Goal: Check status: Check status

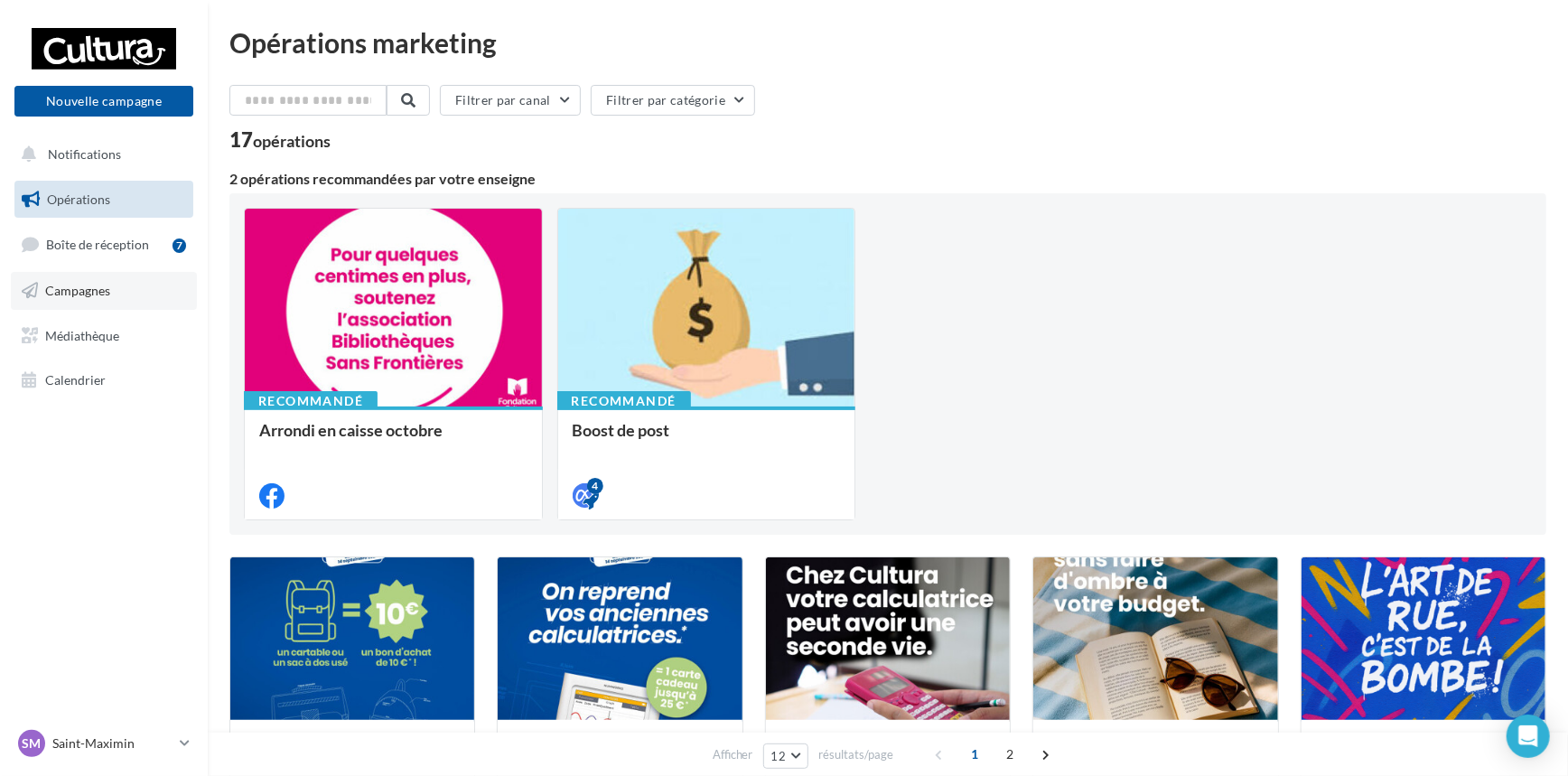
click at [84, 296] on span "Campagnes" at bounding box center [77, 291] width 65 height 15
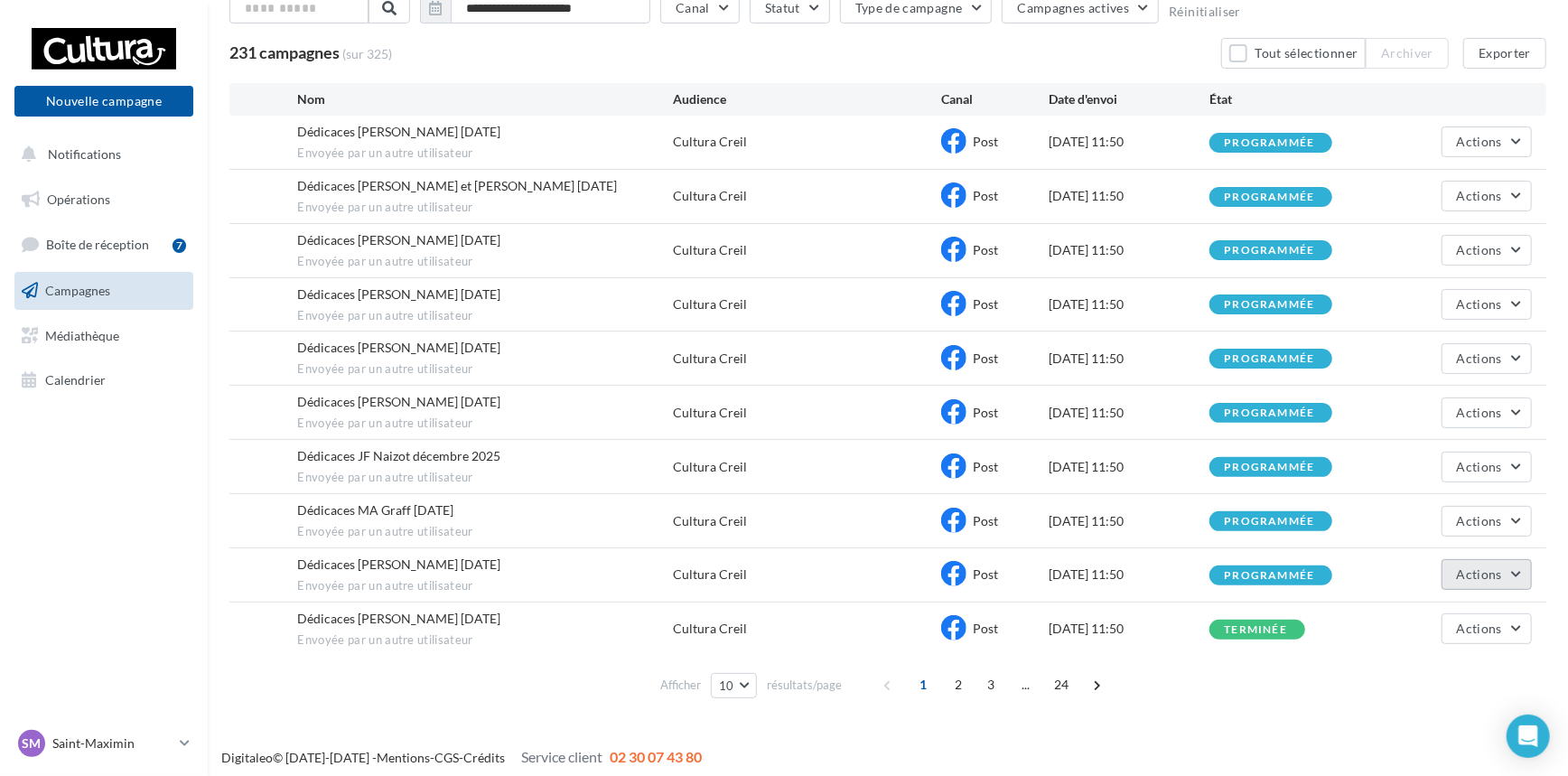
scroll to position [123, 0]
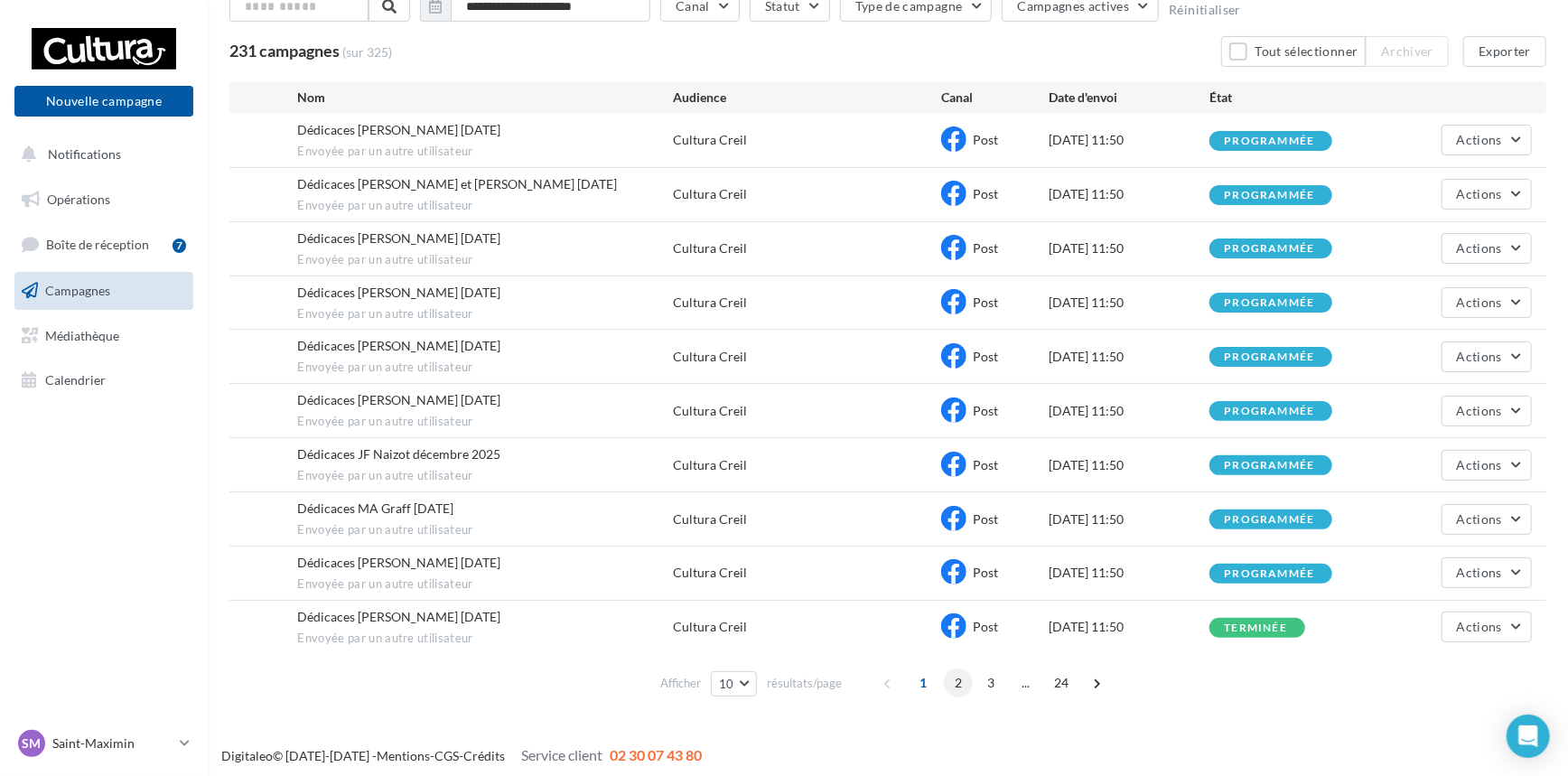
click at [954, 683] on span "2" at bounding box center [958, 683] width 29 height 29
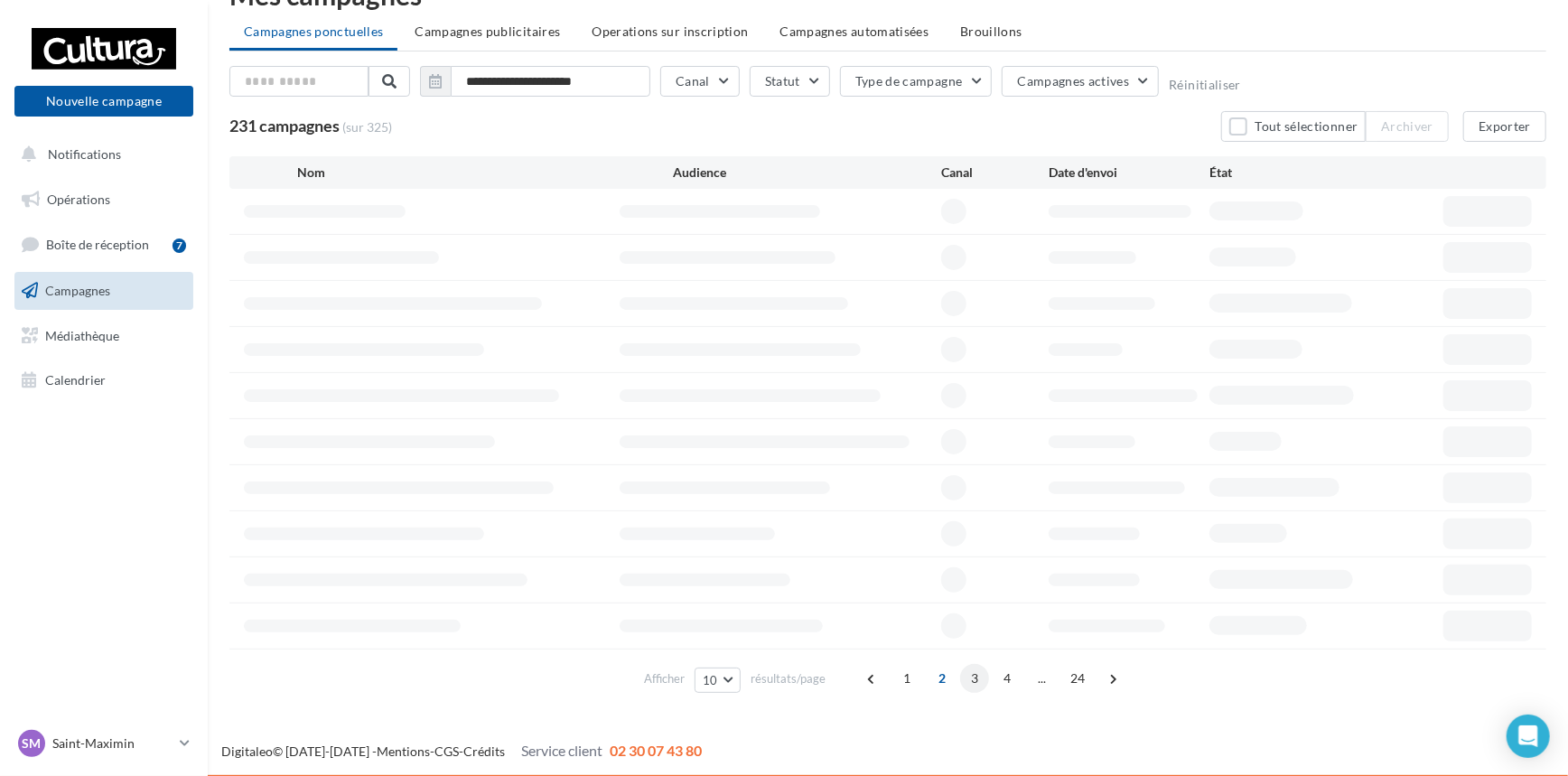
scroll to position [54, 0]
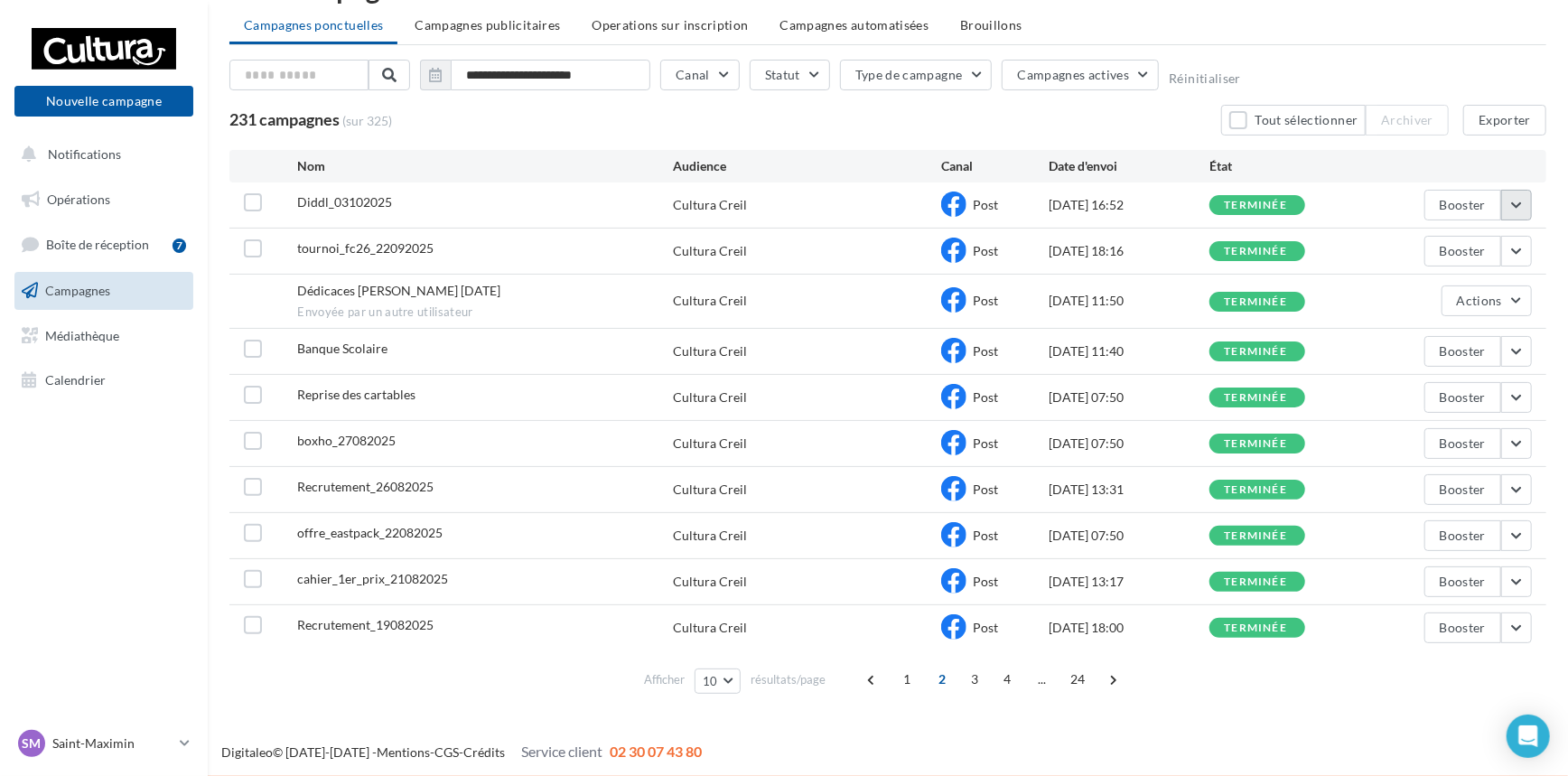
click at [1516, 207] on button "button" at bounding box center [1517, 205] width 31 height 31
click at [1463, 243] on button "Voir les résultats" at bounding box center [1440, 247] width 180 height 47
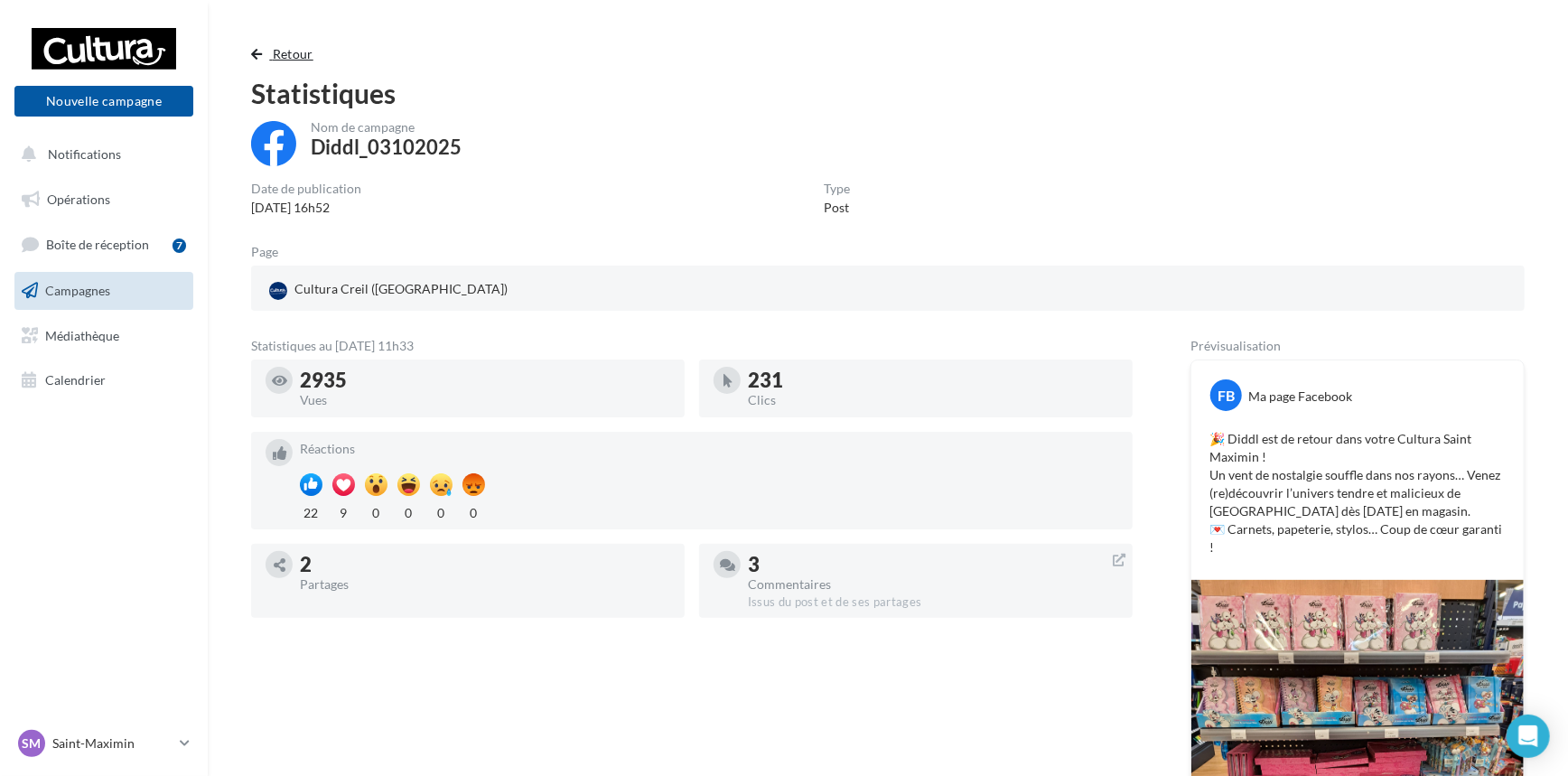
click at [284, 51] on span "Retour" at bounding box center [293, 53] width 41 height 15
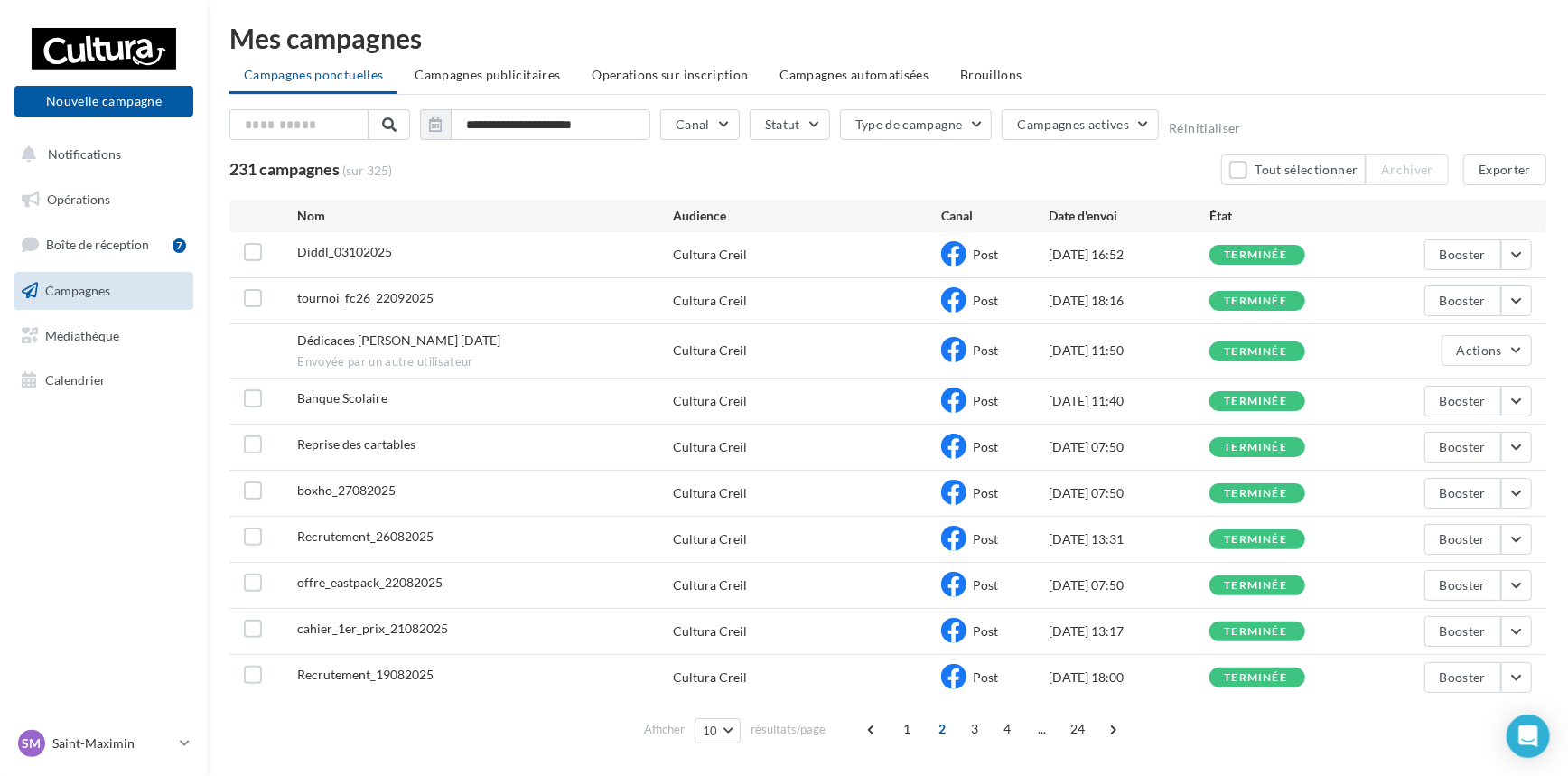
scroll to position [54, 0]
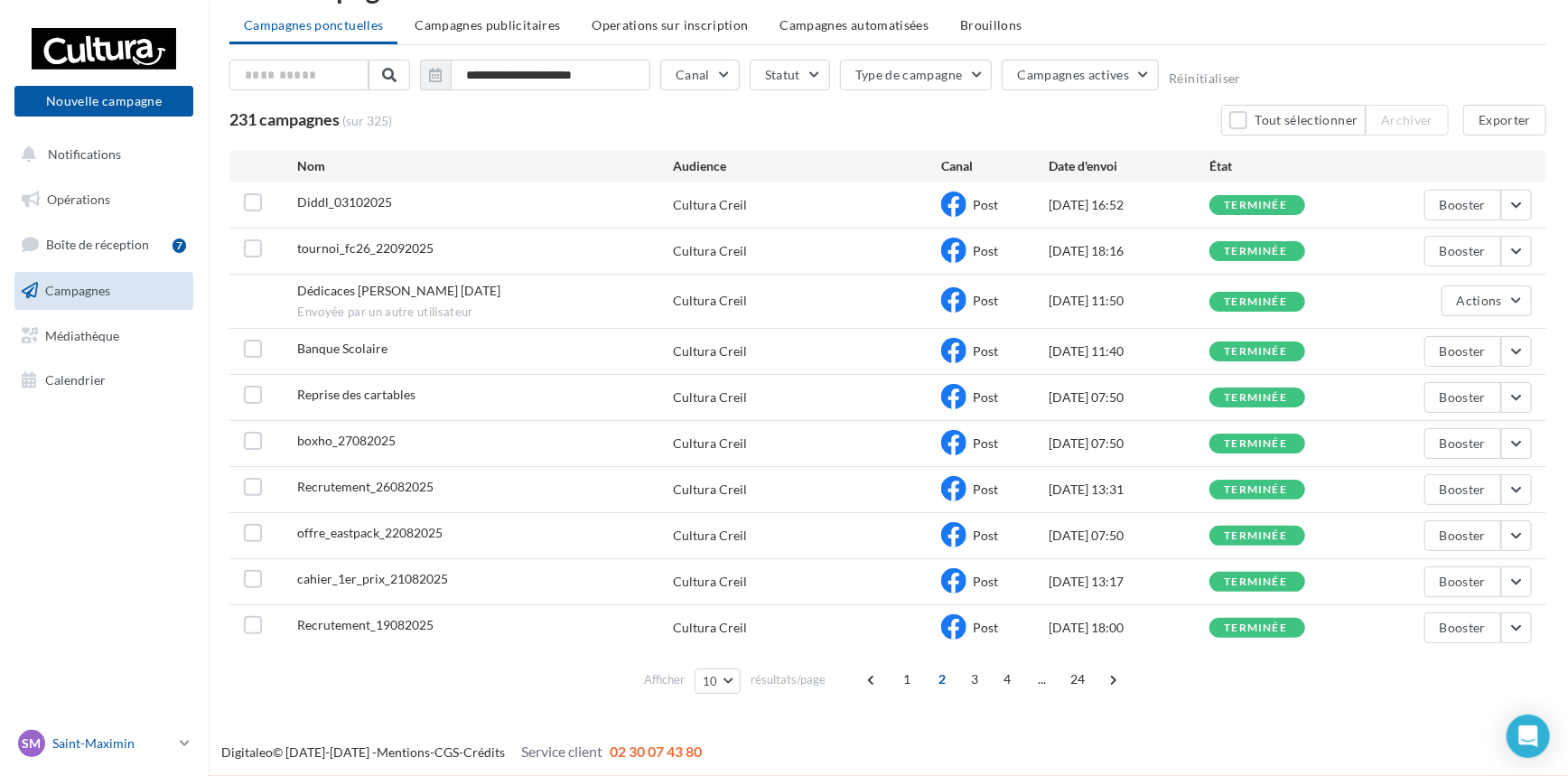
click at [190, 741] on icon at bounding box center [185, 743] width 10 height 15
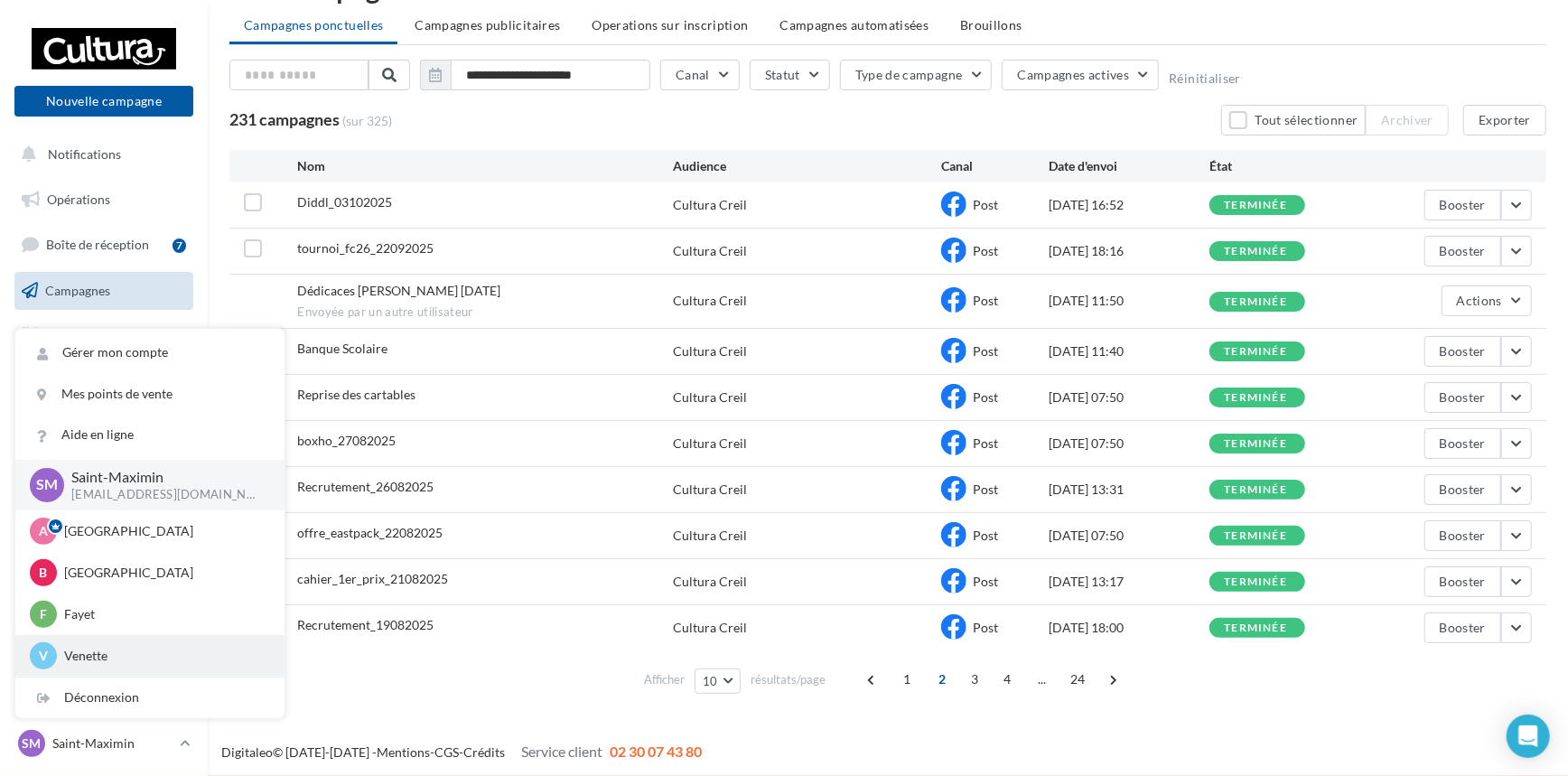
click at [141, 652] on p "Venette" at bounding box center [163, 655] width 198 height 18
